Goal: Transaction & Acquisition: Obtain resource

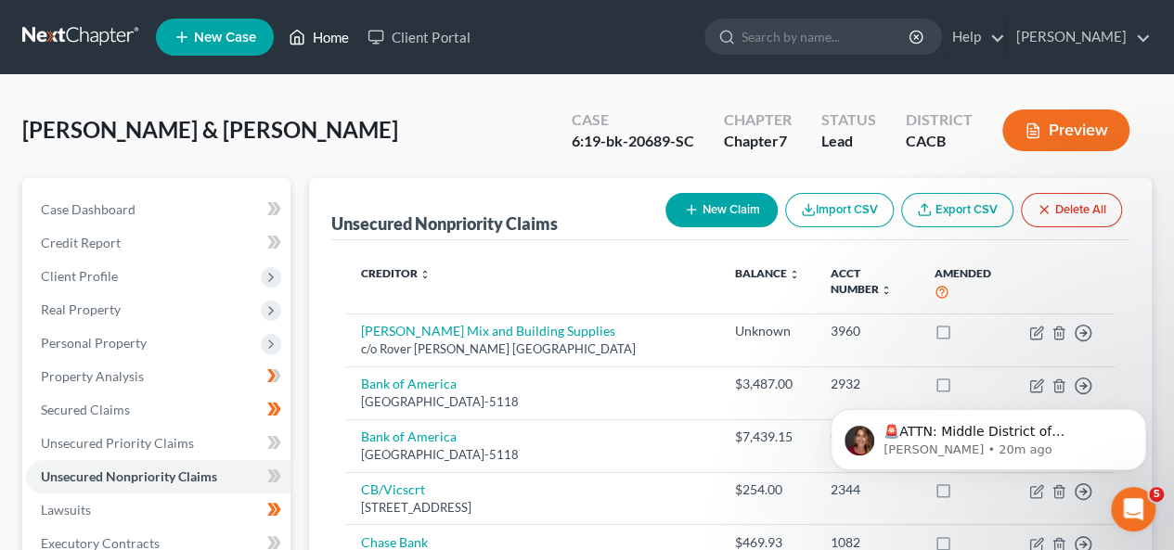
click at [330, 36] on link "Home" at bounding box center [318, 36] width 79 height 33
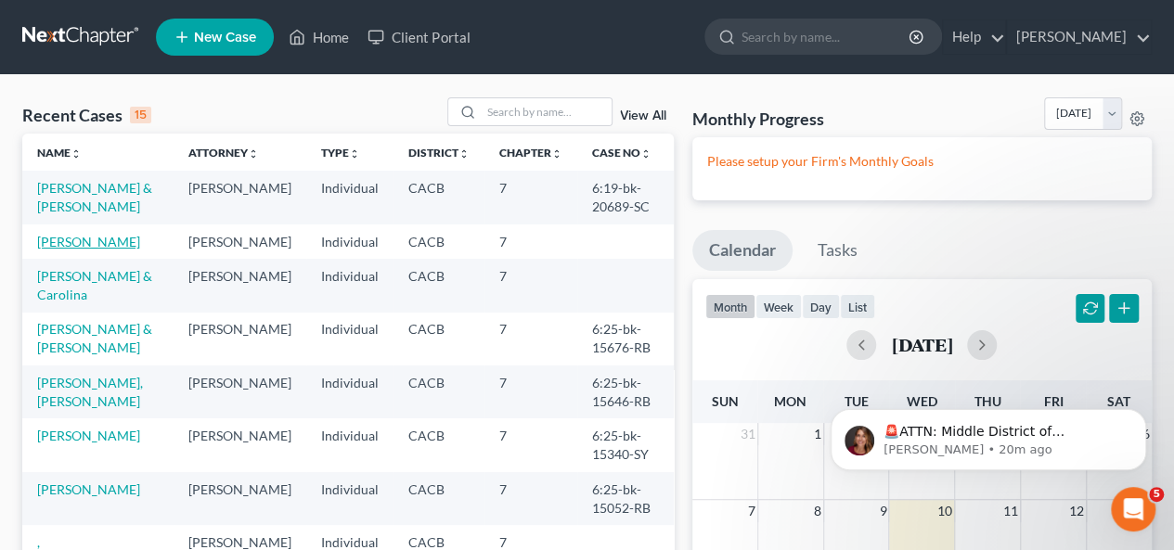
click at [105, 238] on link "[PERSON_NAME]" at bounding box center [88, 242] width 103 height 16
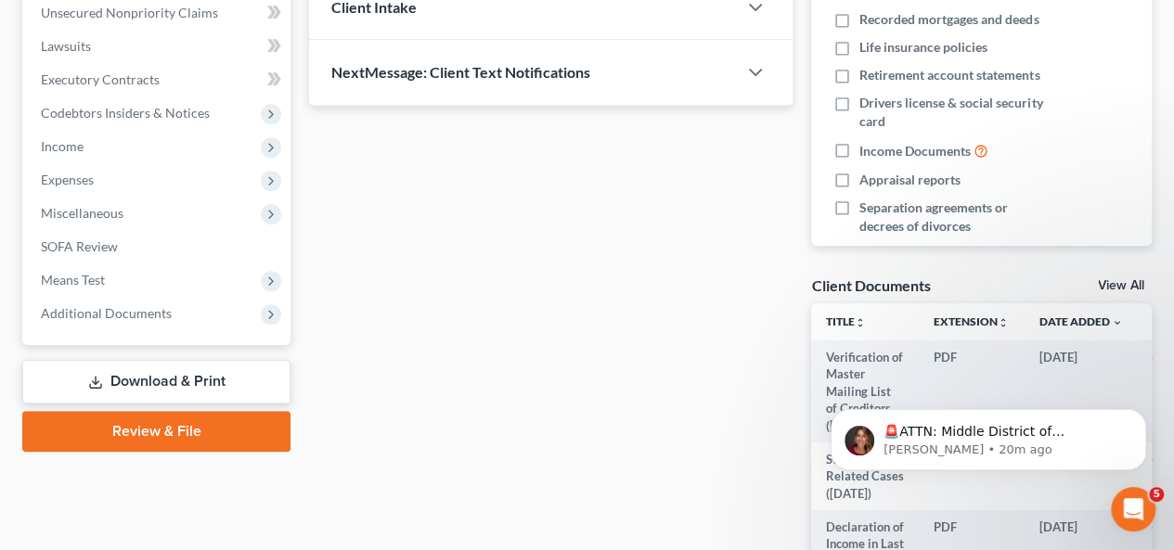
scroll to position [687, 0]
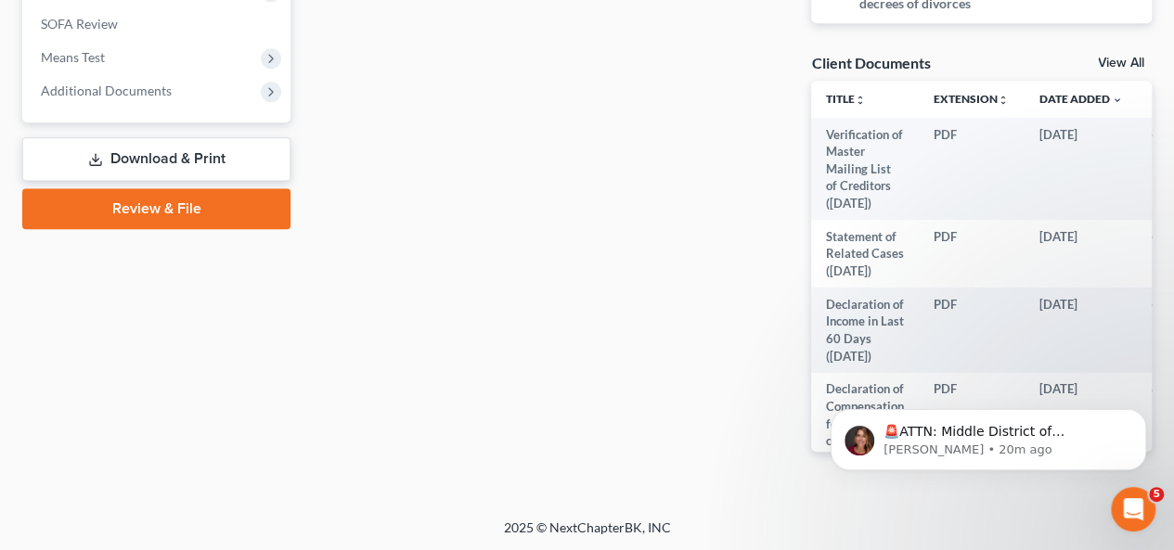
click at [187, 166] on link "Download & Print" at bounding box center [156, 159] width 268 height 44
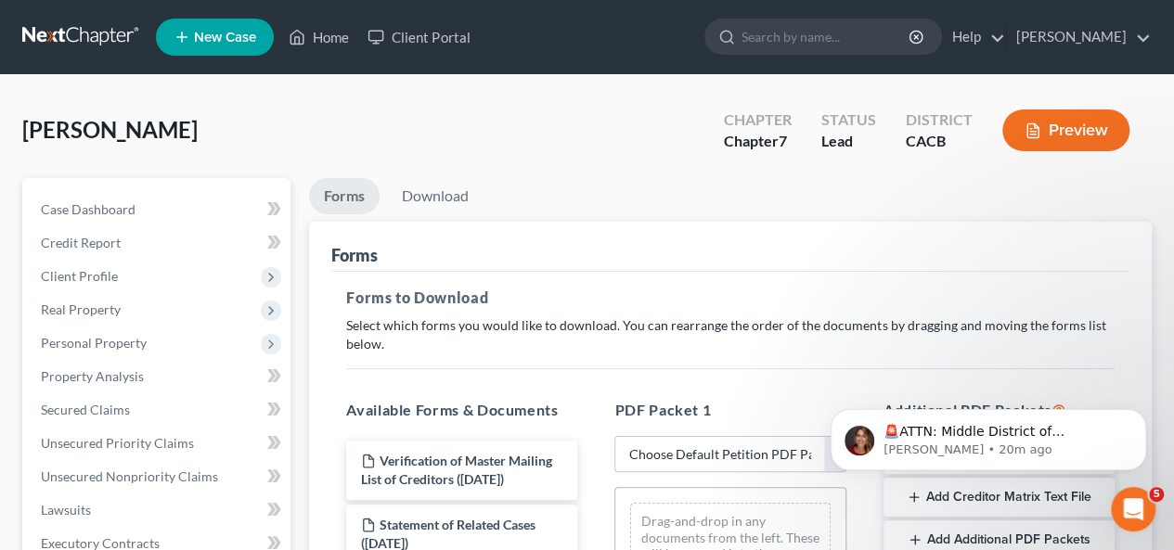
scroll to position [93, 0]
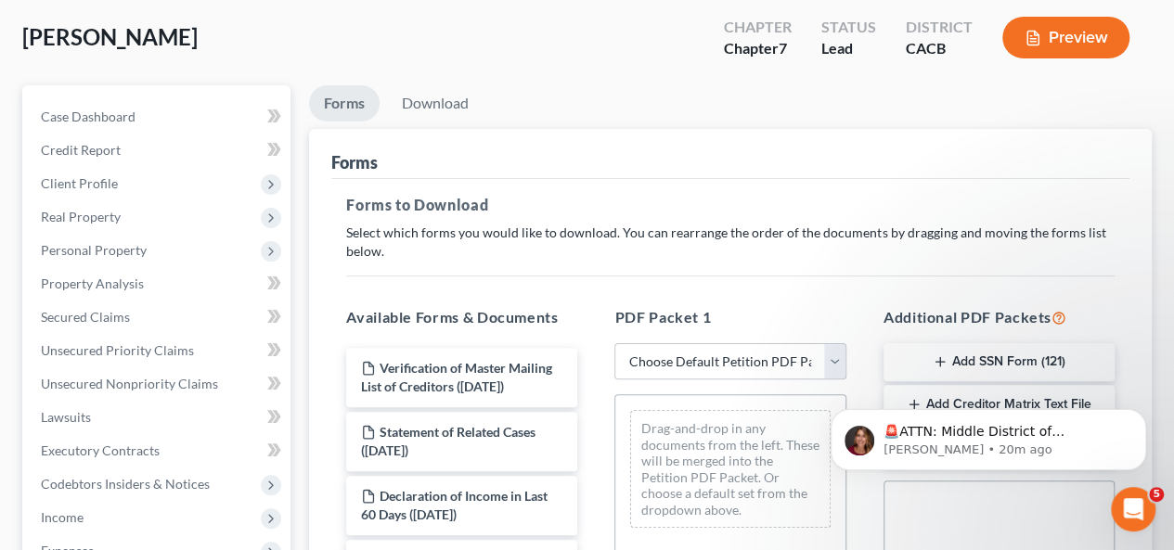
drag, startPoint x: 546, startPoint y: 276, endPoint x: 502, endPoint y: 19, distance: 260.7
click at [503, 19] on div "[PERSON_NAME] Upgraded Chapter Chapter 7 Status Lead District CACB Preview" at bounding box center [586, 45] width 1129 height 81
click at [832, 354] on select "Choose Default Petition PDF Packet Complete Bankruptcy Petition (all forms and …" at bounding box center [729, 361] width 231 height 37
select select "0"
click at [614, 343] on select "Choose Default Petition PDF Packet Complete Bankruptcy Petition (all forms and …" at bounding box center [729, 361] width 231 height 37
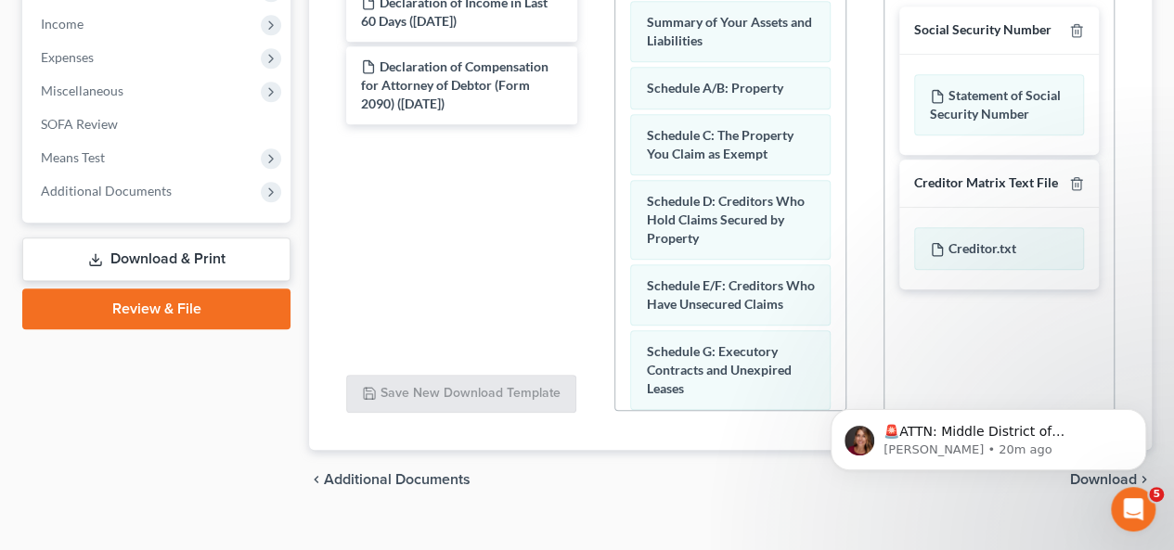
scroll to position [613, 0]
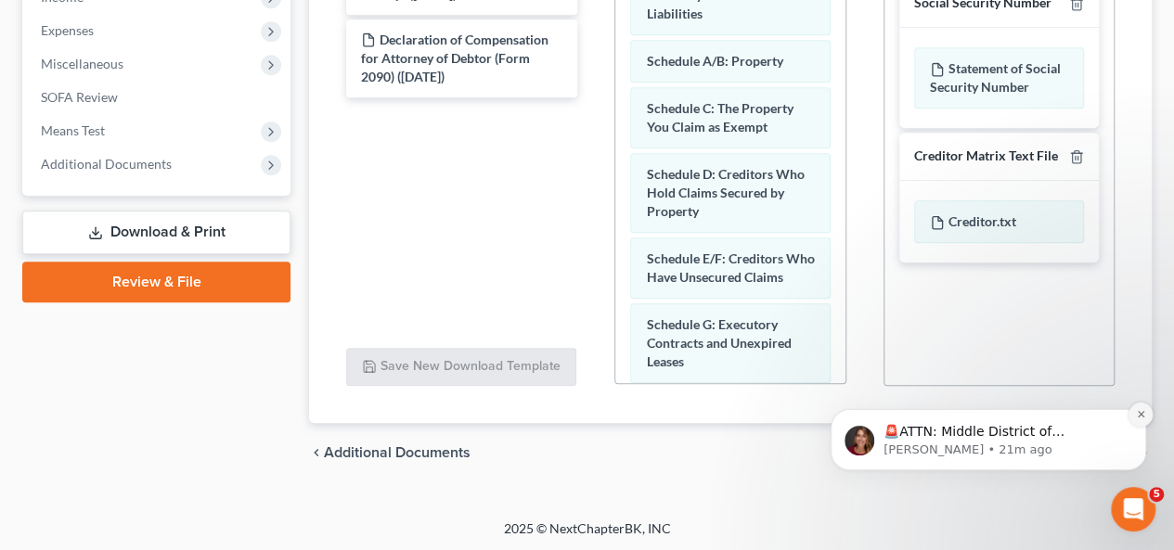
click at [1144, 418] on icon "Dismiss notification" at bounding box center [1141, 414] width 10 height 10
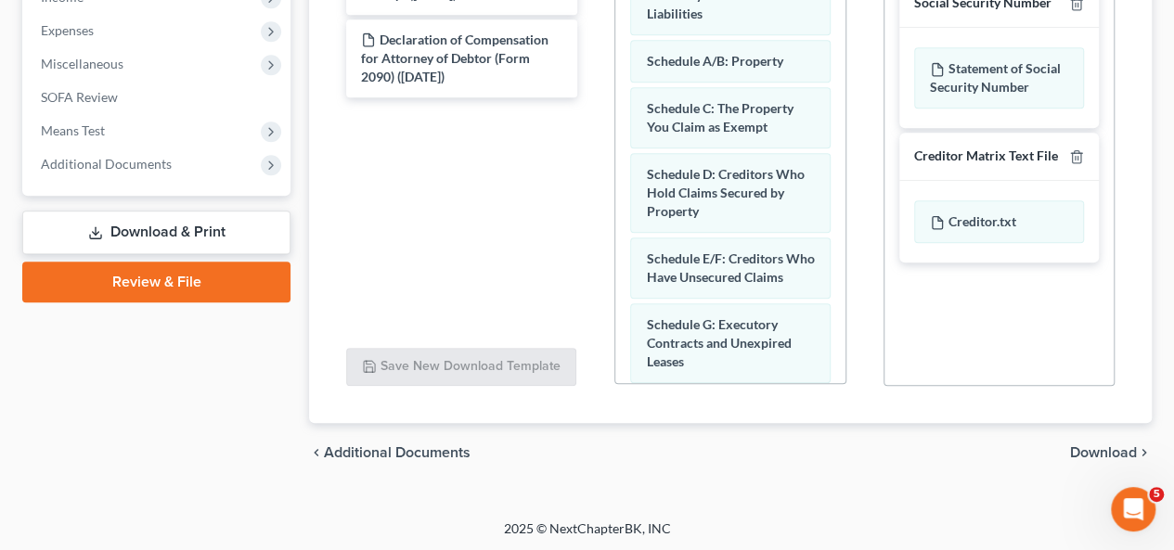
click at [1121, 439] on div "chevron_left Additional Documents Download chevron_right" at bounding box center [730, 452] width 842 height 59
click at [1121, 453] on span "Download" at bounding box center [1103, 452] width 67 height 15
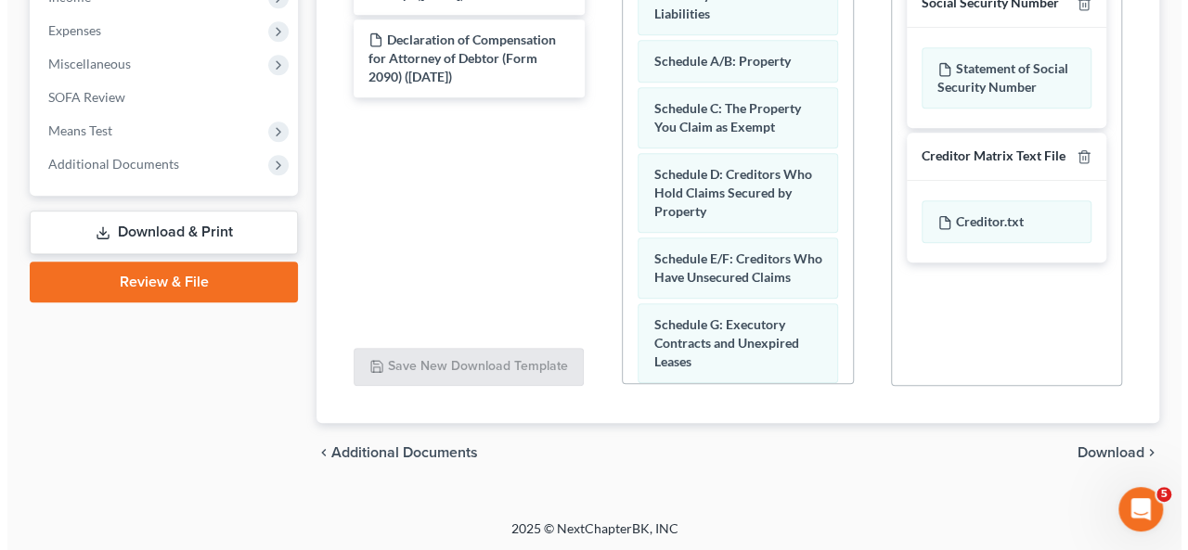
scroll to position [433, 0]
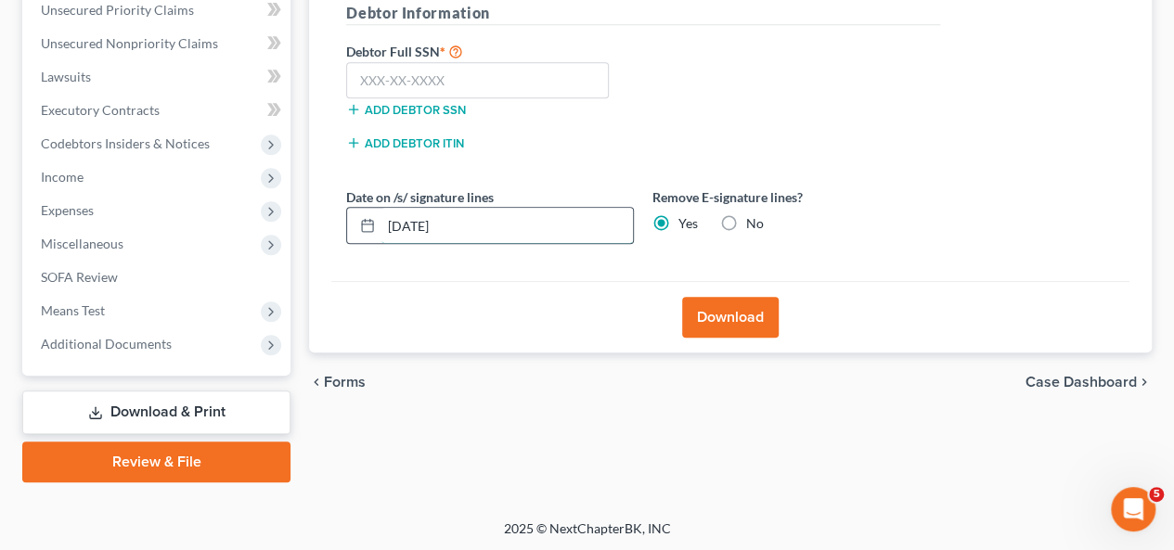
click at [408, 220] on input "[DATE]" at bounding box center [506, 225] width 251 height 35
type input "[DATE]"
drag, startPoint x: 731, startPoint y: 308, endPoint x: 736, endPoint y: 289, distance: 20.0
click at [732, 302] on button "Download" at bounding box center [730, 317] width 96 height 41
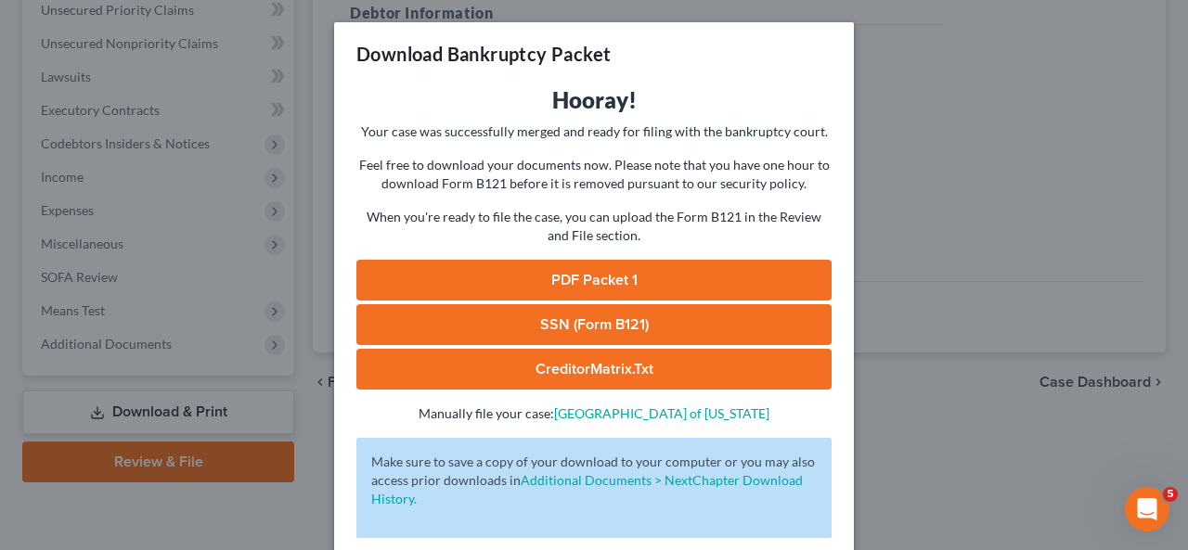
click at [727, 361] on link "CreditorMatrix.txt" at bounding box center [593, 369] width 475 height 41
